Goal: Check status: Check status

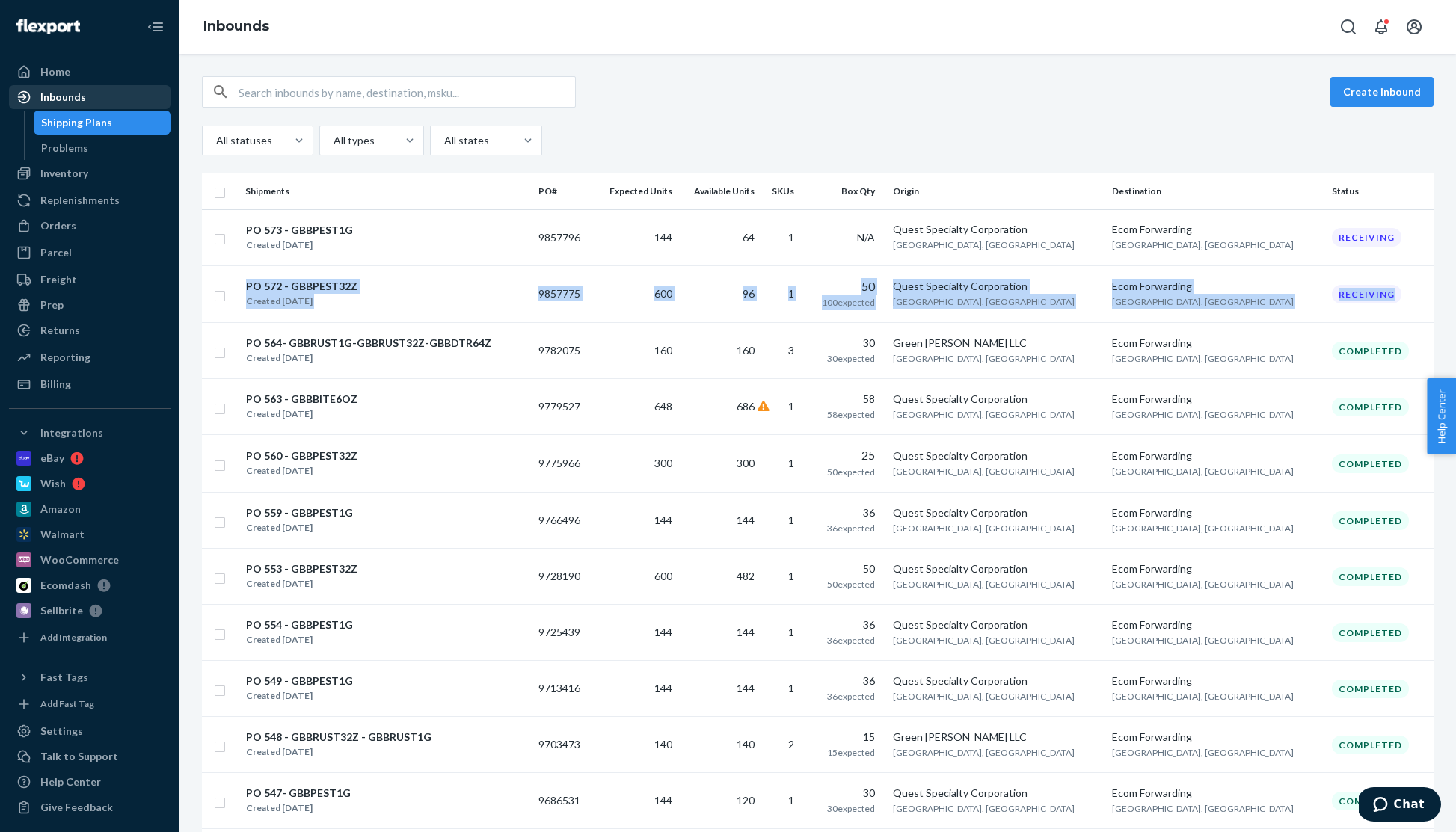
click at [73, 99] on div "Inbounds" at bounding box center [63, 97] width 46 height 15
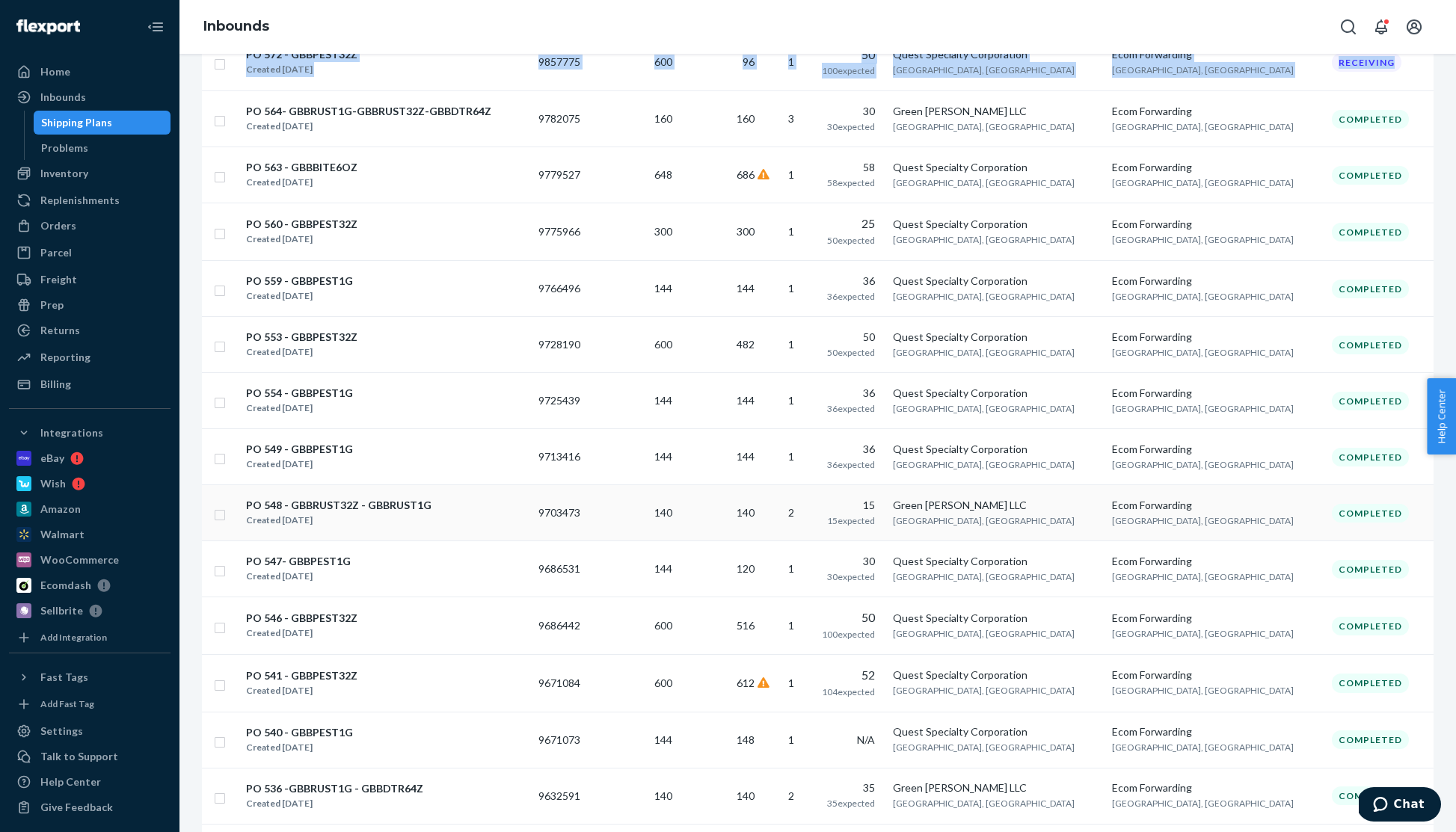
scroll to position [240, 0]
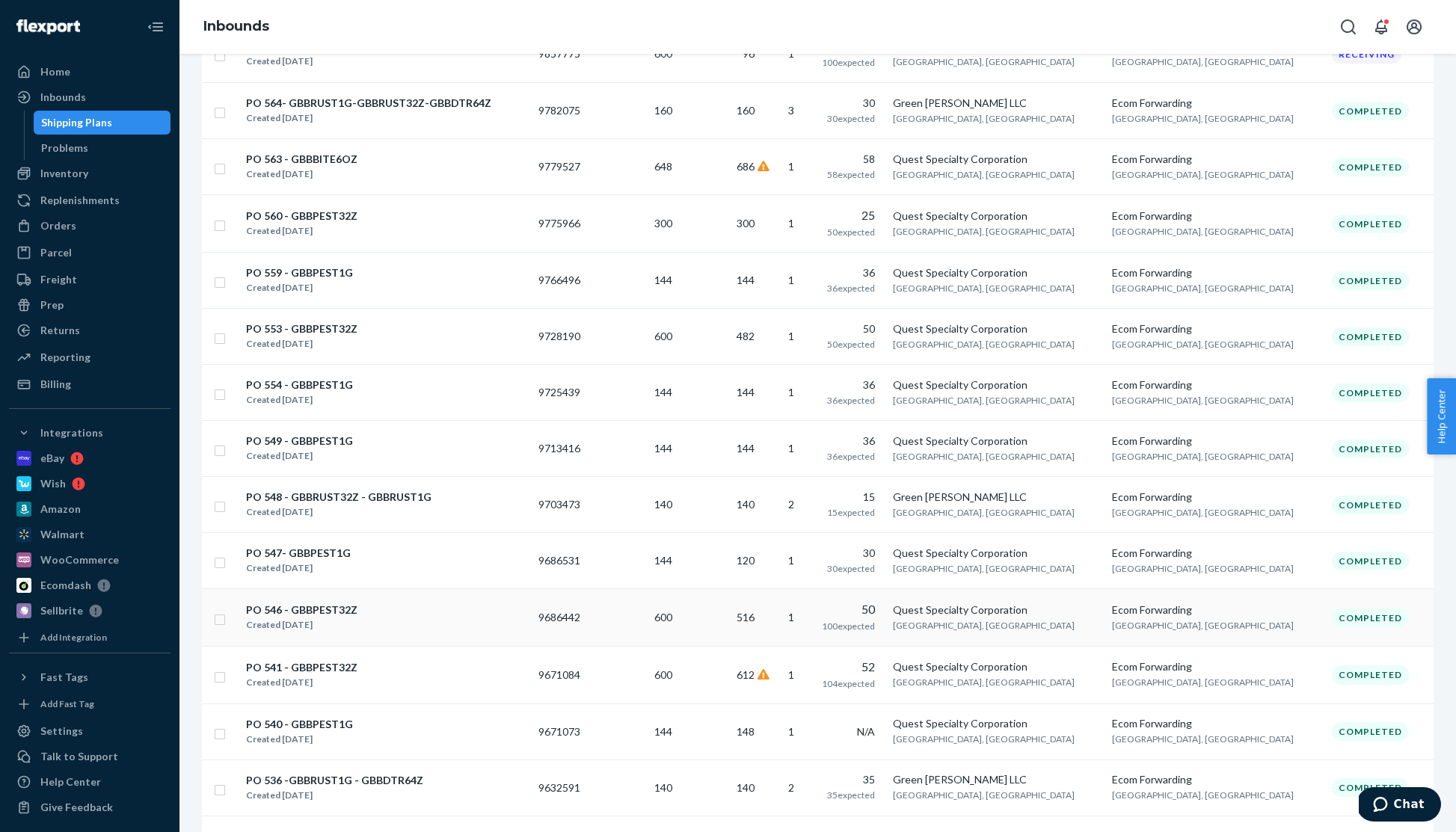
click at [342, 613] on div "PO 546 - GBBPEST32Z" at bounding box center [302, 610] width 112 height 15
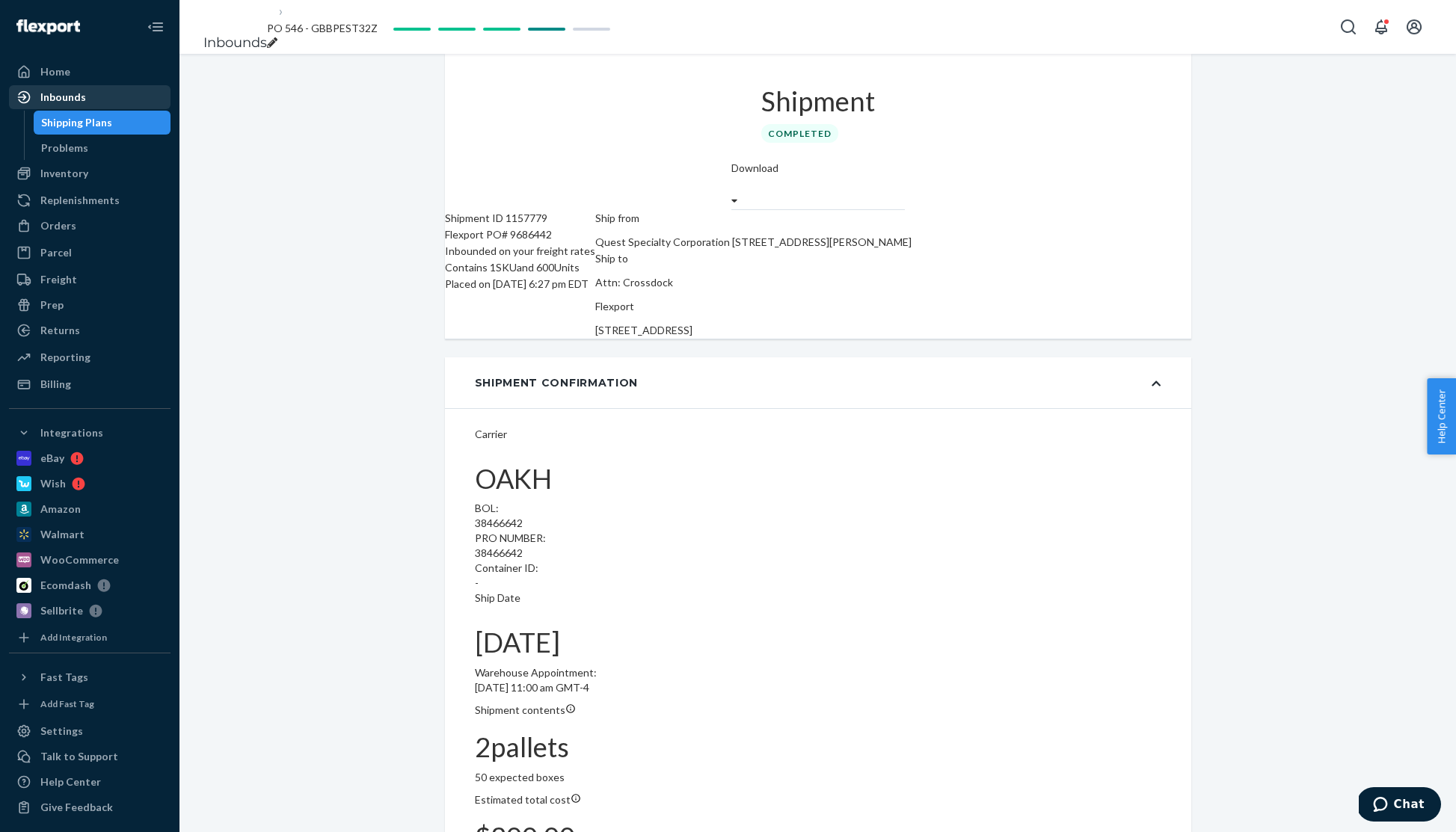
click at [82, 102] on div "Inbounds" at bounding box center [63, 97] width 46 height 15
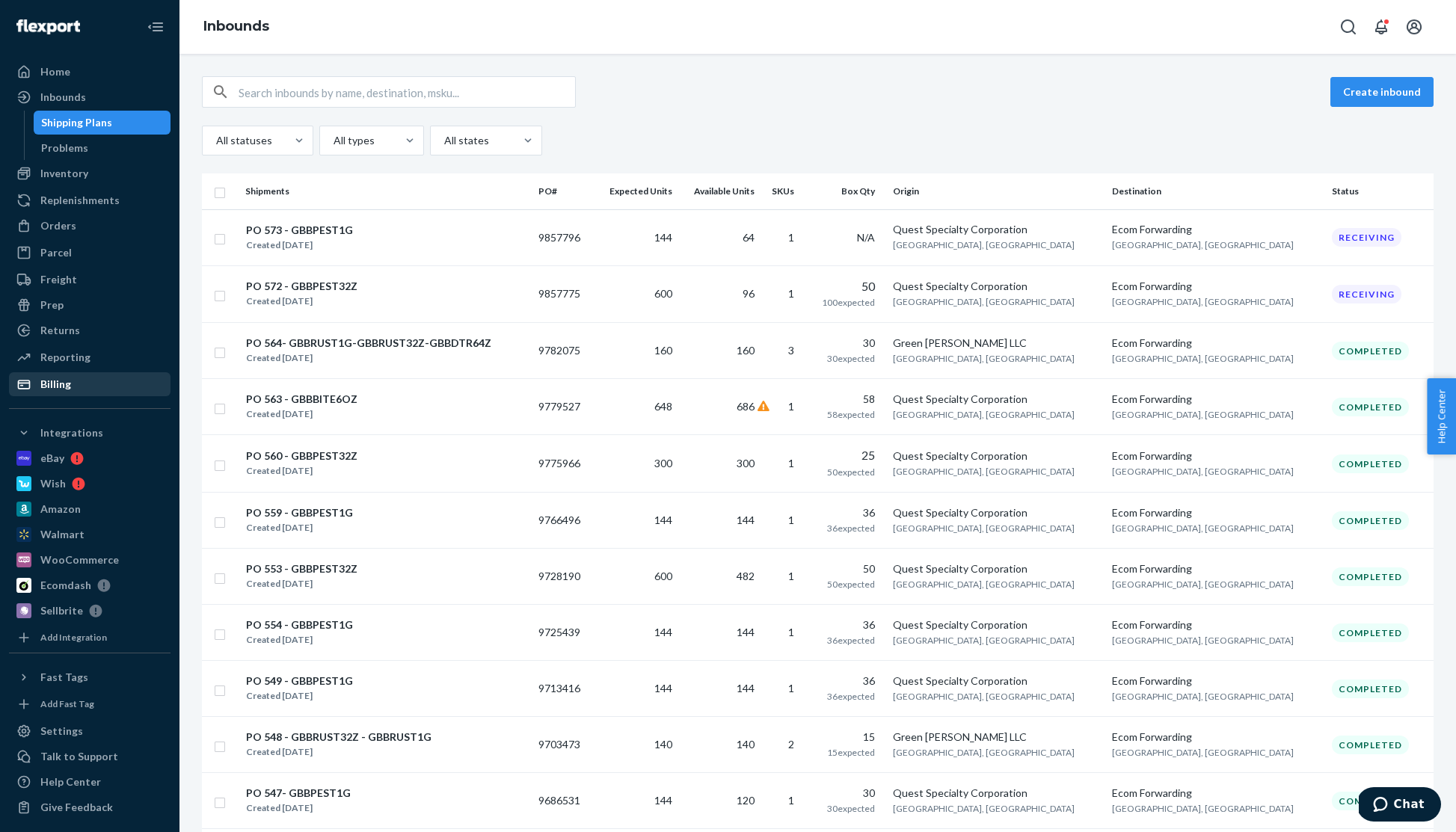
click at [70, 381] on div "Billing" at bounding box center [55, 384] width 30 height 15
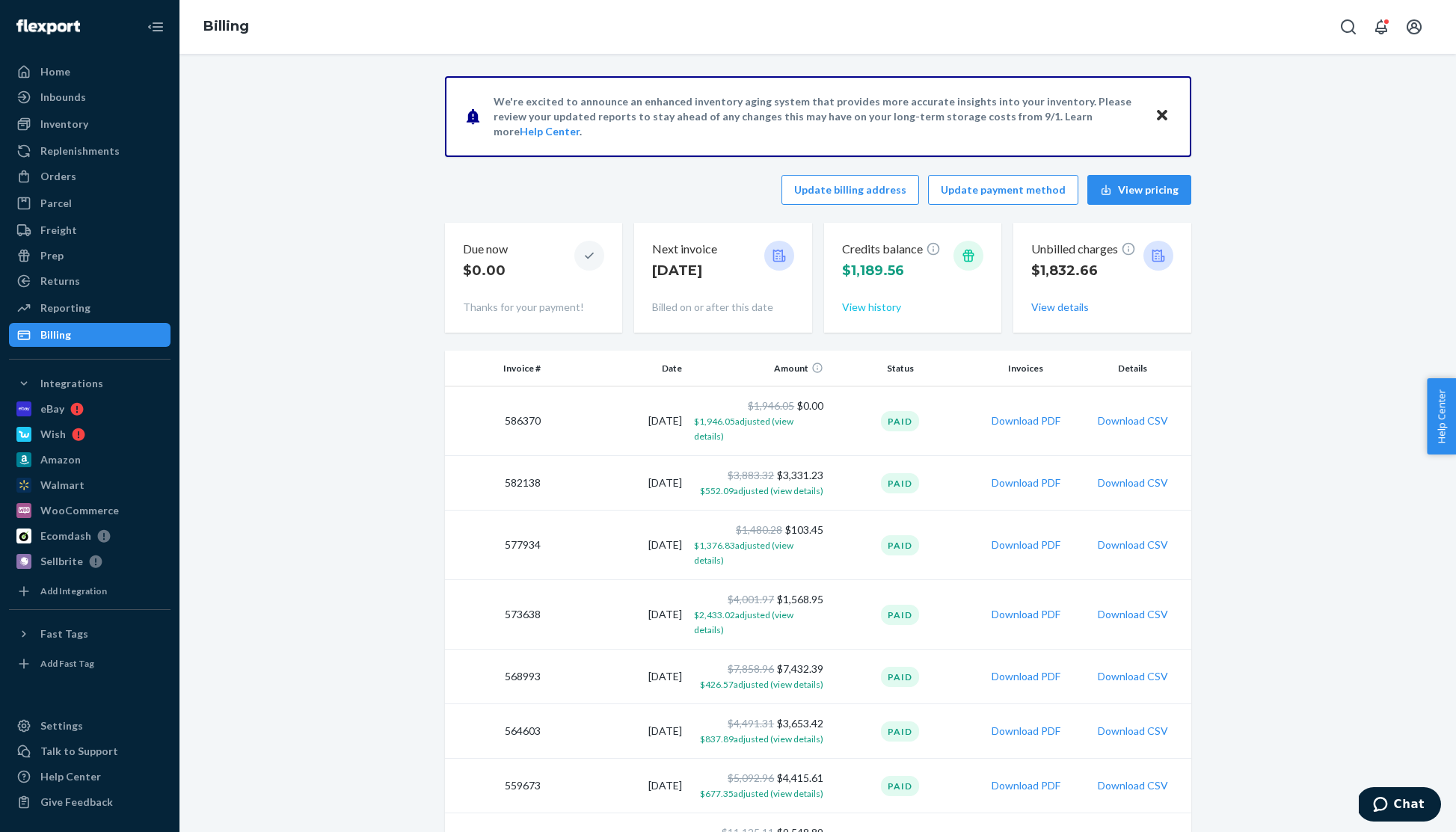
click at [864, 311] on button "View history" at bounding box center [871, 307] width 59 height 15
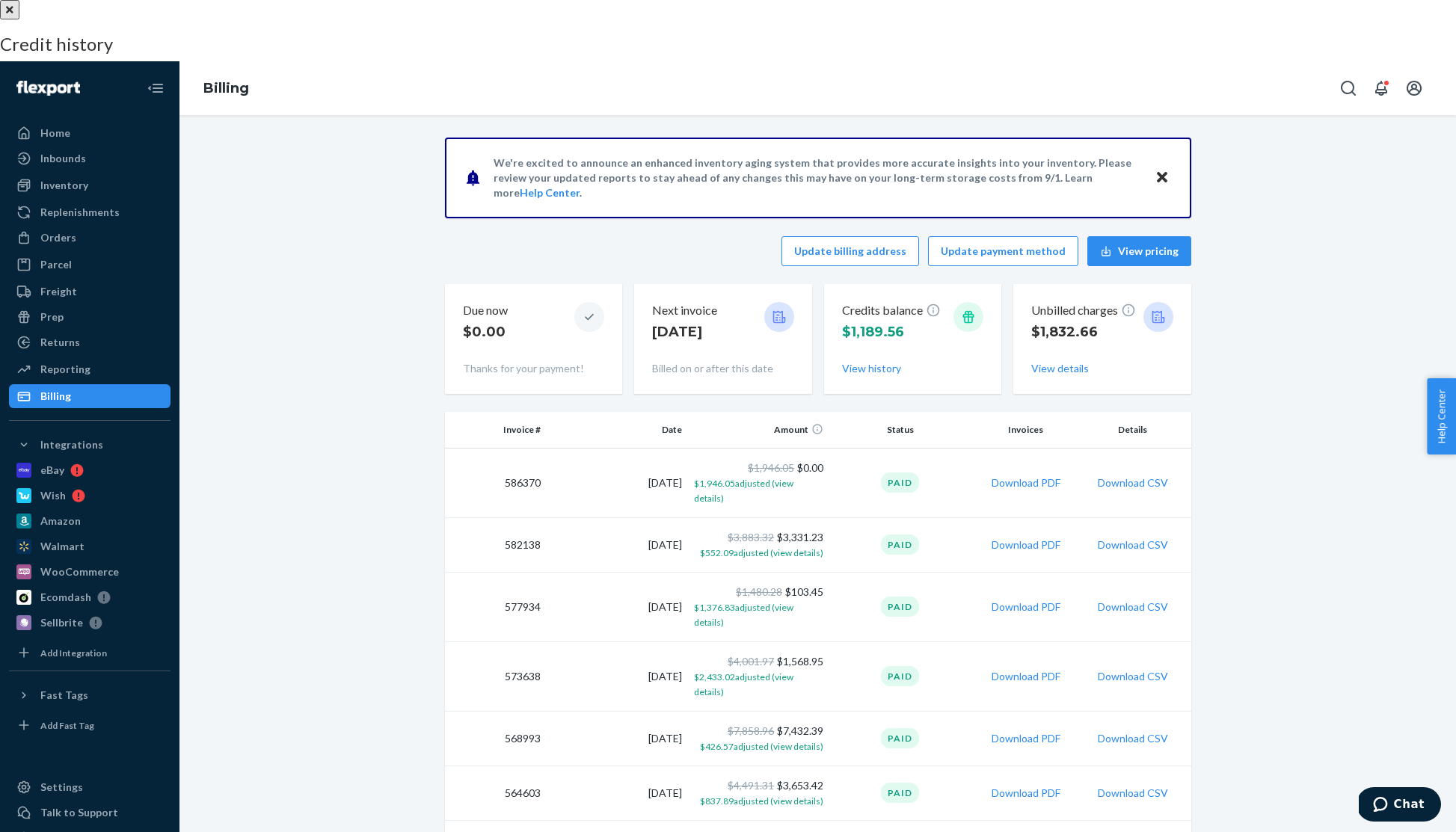
click at [352, 0] on div at bounding box center [728, 0] width 1456 height 0
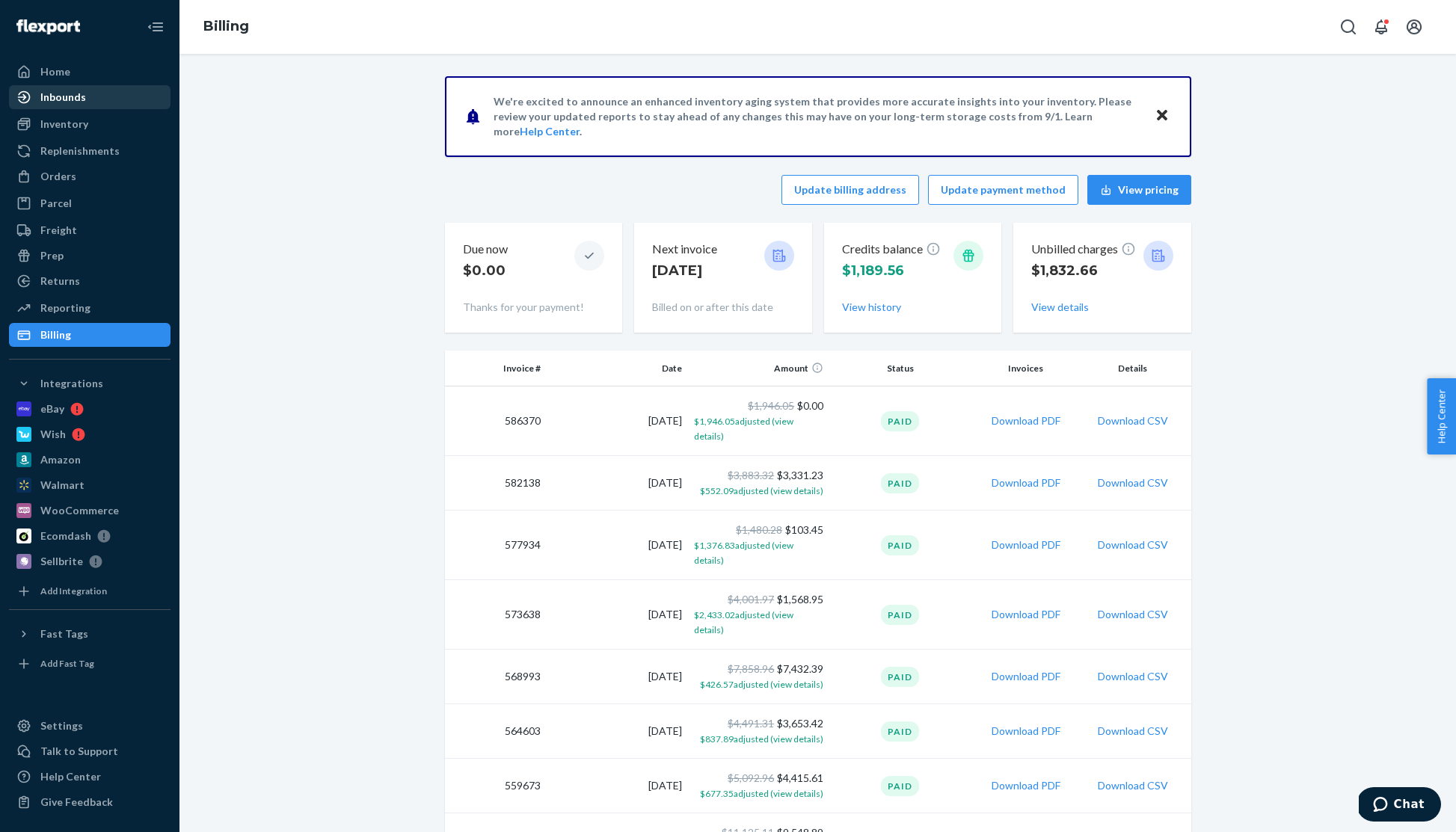
click at [66, 98] on div "Inbounds" at bounding box center [63, 97] width 46 height 15
